Goal: Information Seeking & Learning: Learn about a topic

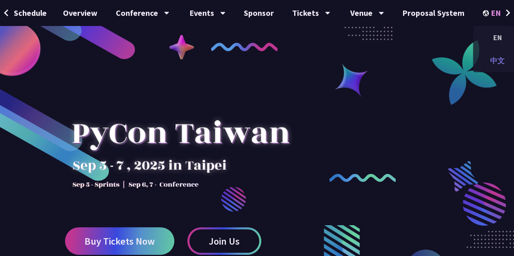
click at [492, 60] on div "中文" at bounding box center [497, 60] width 49 height 19
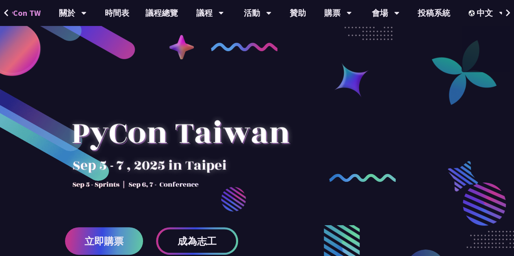
scroll to position [0, 24]
click at [170, 12] on link "議程總覽" at bounding box center [162, 13] width 49 height 26
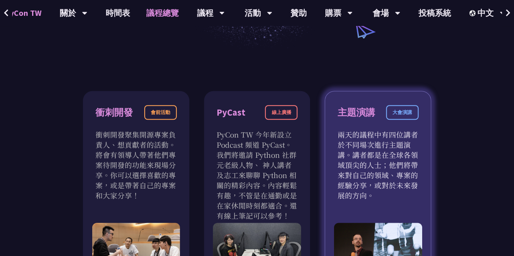
scroll to position [284, 0]
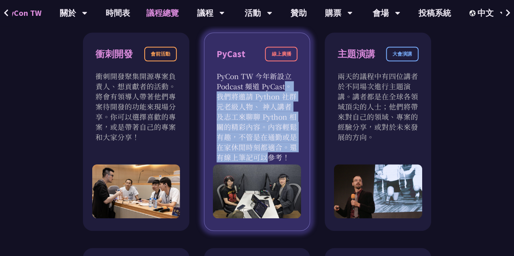
drag, startPoint x: 246, startPoint y: 83, endPoint x: 271, endPoint y: 145, distance: 66.1
click at [271, 145] on p "PyCon TW 今年新設立 Podcast 頻道 PyCast。我們將邀請 Python 社群元老級人物、 神人講者及志工來聊聊 Python 相關的精彩內…" at bounding box center [256, 116] width 81 height 91
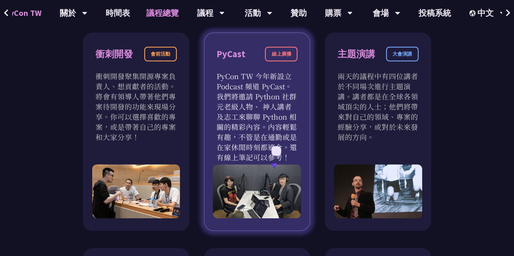
click at [289, 144] on p "PyCon TW 今年新設立 Podcast 頻道 PyCast。我們將邀請 Python 社群元老級人物、 神人講者及志工來聊聊 Python 相關的精彩內…" at bounding box center [256, 116] width 81 height 91
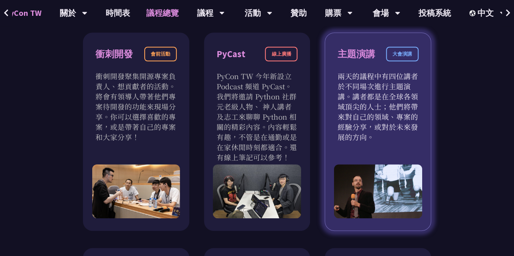
click at [361, 137] on p "兩天的議程中有四位講者於不同場次進行主題演講。講者都是在全球各領域頂尖的人士；他們將帶來對自己的領域、專案的經驗分享，或對於未來發展的方向。" at bounding box center [377, 106] width 81 height 71
click at [369, 112] on p "兩天的議程中有四位講者於不同場次進行主題演講。講者都是在全球各領域頂尖的人士；他們將帶來對自己的領域、專案的經驗分享，或對於未來發展的方向。" at bounding box center [377, 106] width 81 height 71
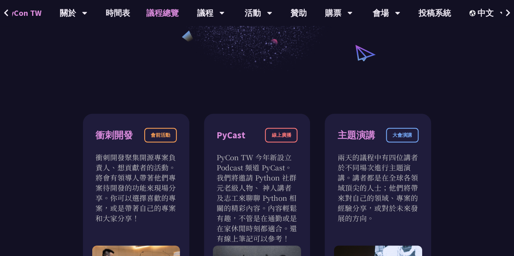
scroll to position [203, 0]
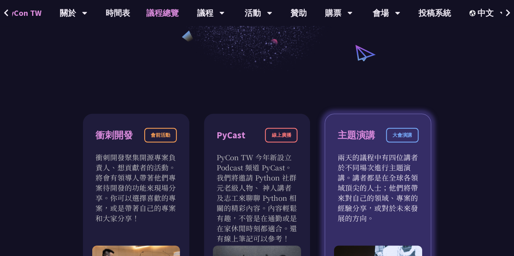
click at [347, 134] on div "主題演講" at bounding box center [355, 135] width 37 height 14
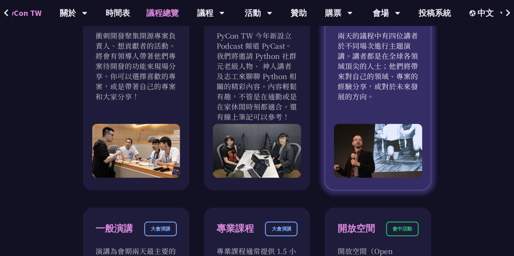
click at [383, 130] on img at bounding box center [378, 151] width 88 height 54
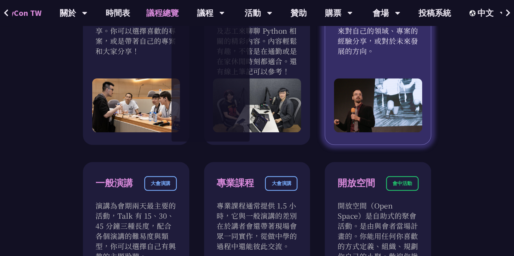
scroll to position [284, 0]
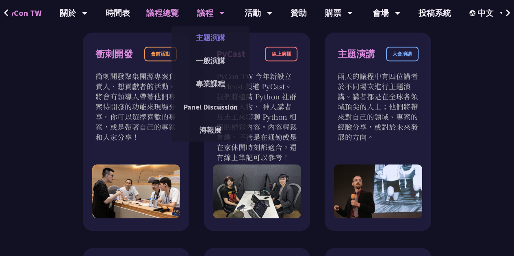
click at [212, 37] on link "主題演講" at bounding box center [210, 37] width 78 height 19
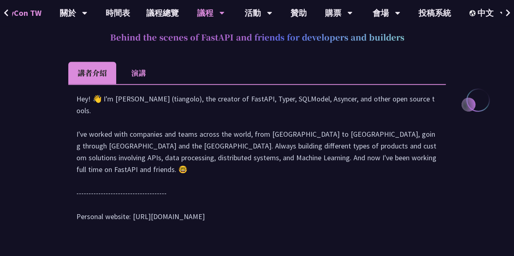
scroll to position [366, 0]
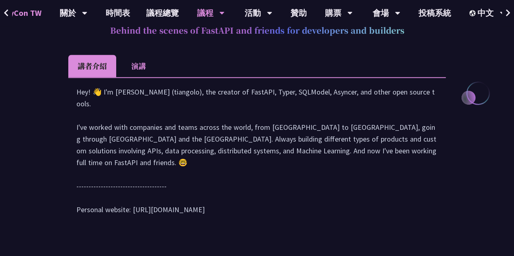
drag, startPoint x: 178, startPoint y: 89, endPoint x: 140, endPoint y: 139, distance: 63.2
click at [140, 139] on div "Hey! 👋 I'm [PERSON_NAME] (tiangolo), the creator of FastAPI, Typer, SQLModel, A…" at bounding box center [256, 155] width 361 height 138
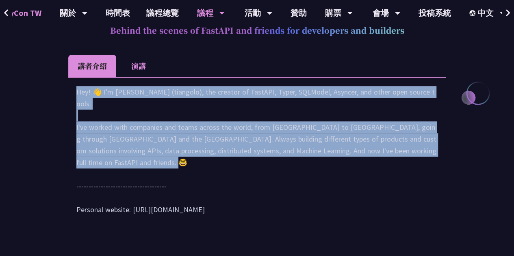
drag, startPoint x: 197, startPoint y: 110, endPoint x: 396, endPoint y: 159, distance: 204.8
click at [396, 159] on div "Hey! 👋 I'm [PERSON_NAME] (tiangolo), the creator of FastAPI, Typer, SQLModel, A…" at bounding box center [256, 155] width 361 height 138
click at [157, 141] on div "Hey! 👋 I'm [PERSON_NAME] (tiangolo), the creator of FastAPI, Typer, SQLModel, A…" at bounding box center [256, 155] width 361 height 138
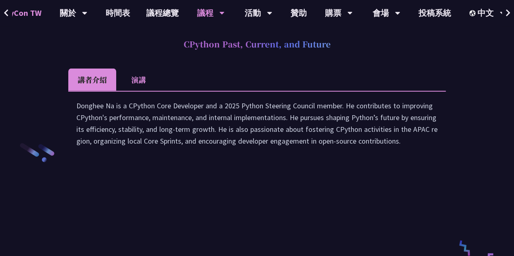
scroll to position [1144, 0]
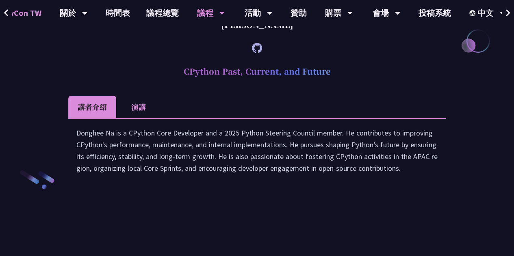
drag, startPoint x: 178, startPoint y: 152, endPoint x: 342, endPoint y: 152, distance: 164.1
click at [342, 84] on h2 "CPython Past, Current, and Future" at bounding box center [256, 71] width 377 height 24
click at [337, 136] on div at bounding box center [337, 136] width 0 height 0
click at [346, 91] on article "[PERSON_NAME] CPython Past, Current, and Future 講者介紹 演講 Donghee Na is a CPython…" at bounding box center [256, 70] width 377 height 241
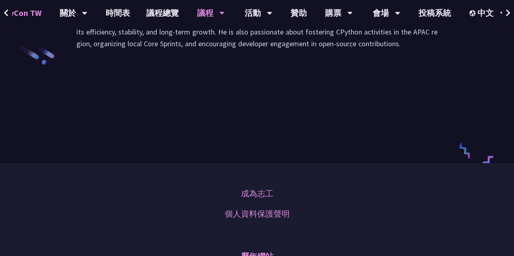
scroll to position [1266, 0]
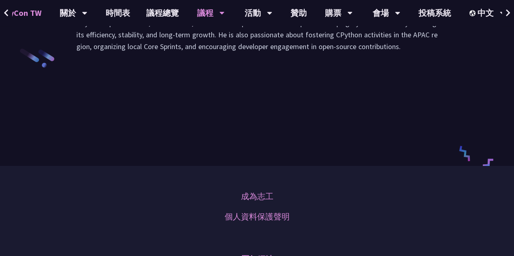
drag, startPoint x: 77, startPoint y: 103, endPoint x: 411, endPoint y: 139, distance: 336.2
click at [411, 69] on div "Donghee Na is a CPython Core Developer and a 2025 Python Steering Council membe…" at bounding box center [256, 32] width 377 height 72
click at [415, 142] on icon at bounding box center [417, 145] width 10 height 10
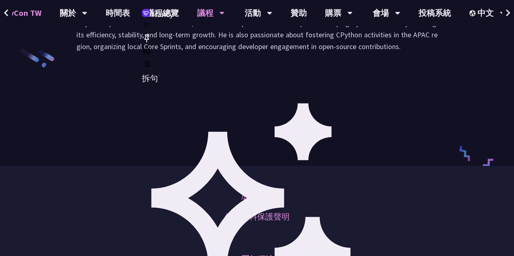
click at [395, 61] on div "Donghee Na is a CPython Core Developer and a 2025 Python Steering Council membe…" at bounding box center [256, 32] width 361 height 55
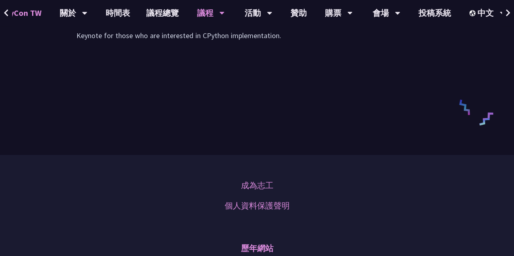
scroll to position [1306, 0]
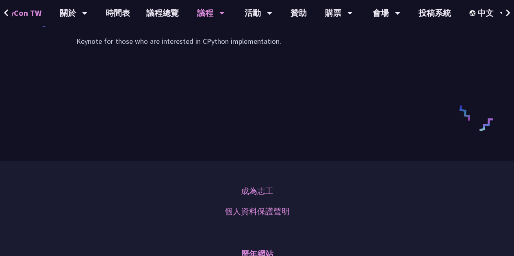
click at [215, 55] on div "Let's talk about the past, present, and future of CPython. We'll review the pas…" at bounding box center [256, 10] width 361 height 91
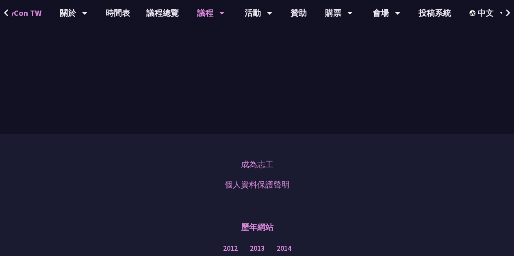
scroll to position [1504, 0]
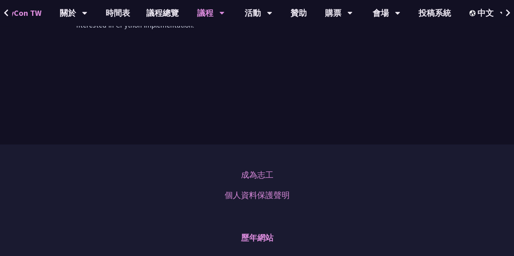
scroll to position [1464, 0]
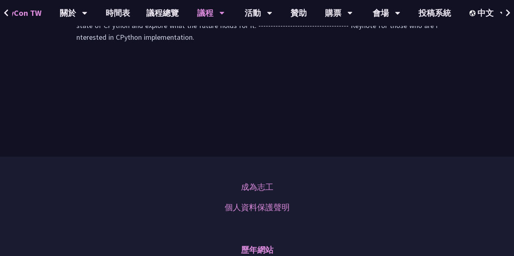
drag, startPoint x: 80, startPoint y: 76, endPoint x: 263, endPoint y: 116, distance: 187.5
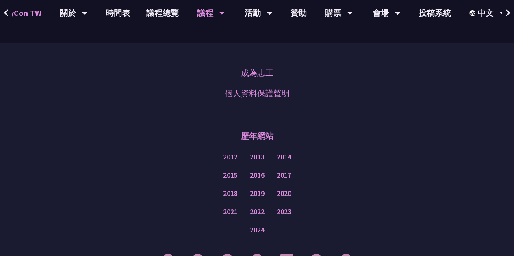
scroll to position [1545, 0]
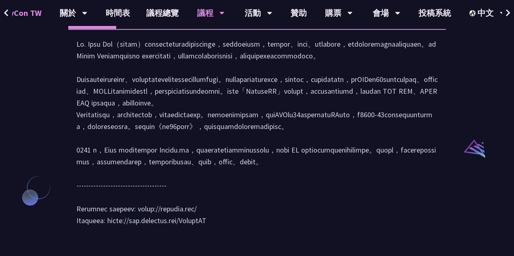
scroll to position [770, 0]
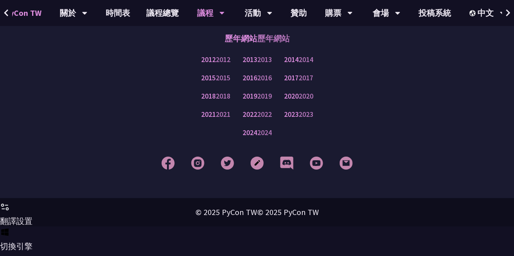
scroll to position [1525, 0]
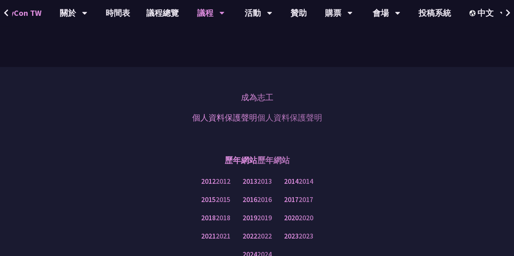
scroll to position [0, 0]
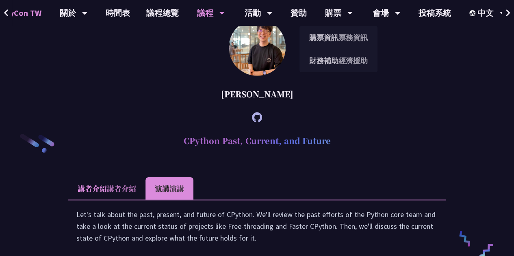
scroll to position [1119, 0]
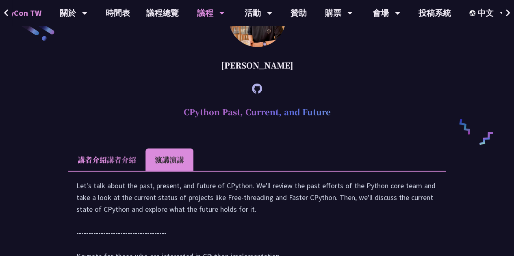
scroll to position [1422, 0]
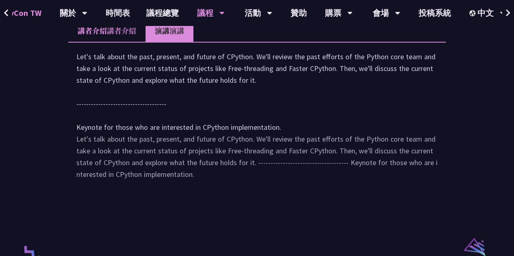
click at [426, 49] on article "[PERSON_NAME] CPython Past, Current, and Future CPython Past, Current, and Futu…" at bounding box center [256, 28] width 377 height 335
